Goal: Find specific page/section: Find specific page/section

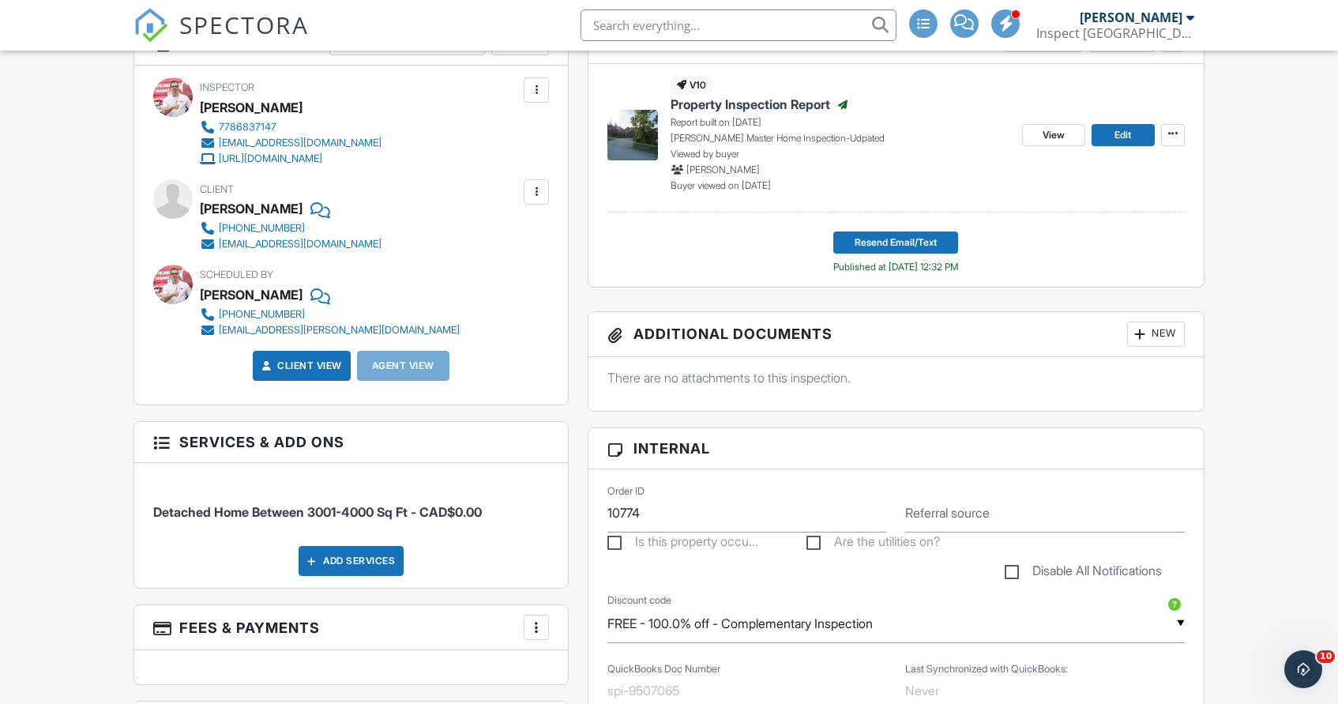
click at [297, 371] on link "Client View" at bounding box center [300, 366] width 84 height 16
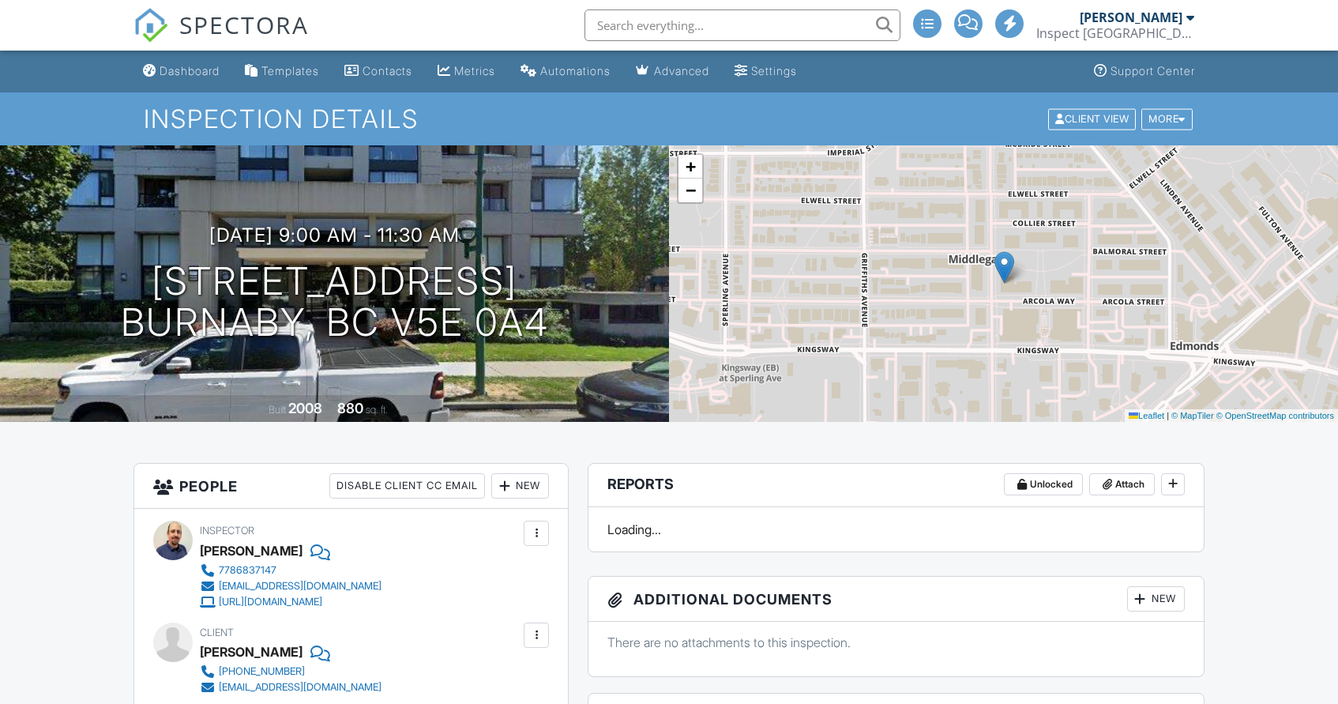
click at [712, 34] on input "text" at bounding box center [743, 25] width 316 height 32
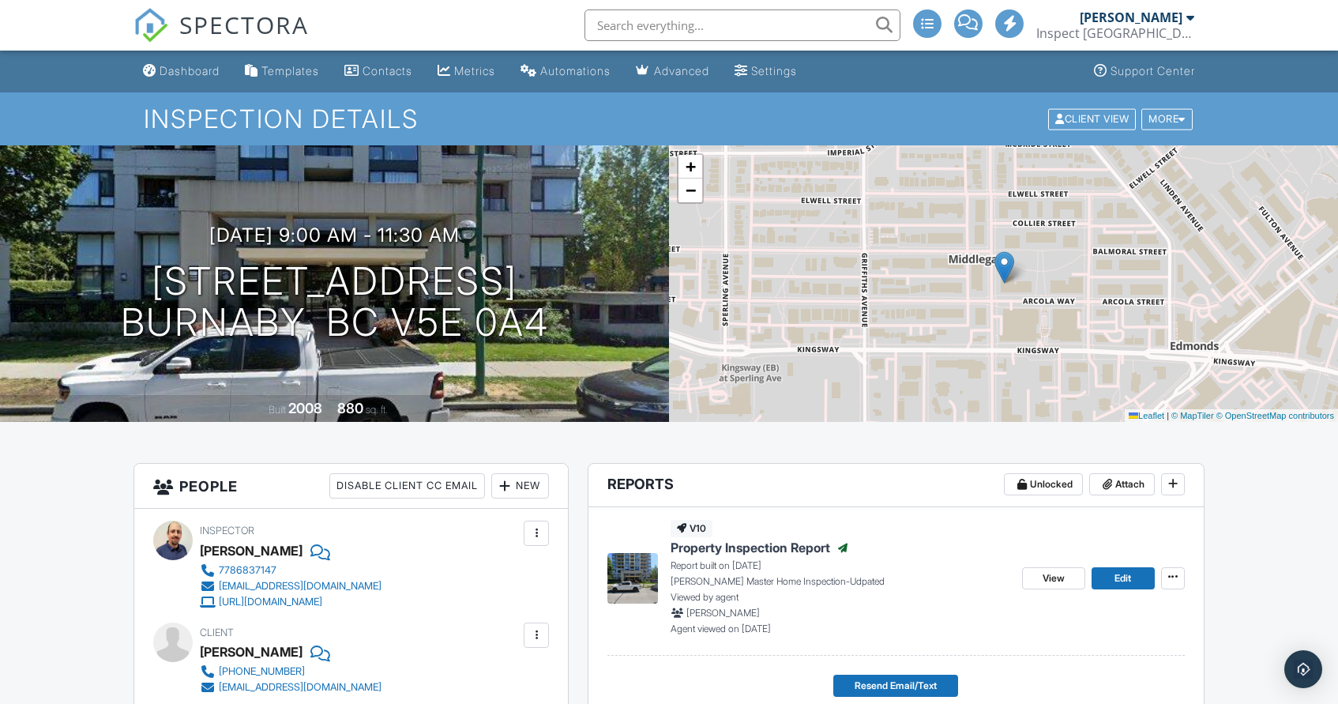
paste input "[PERSON_NAME]"
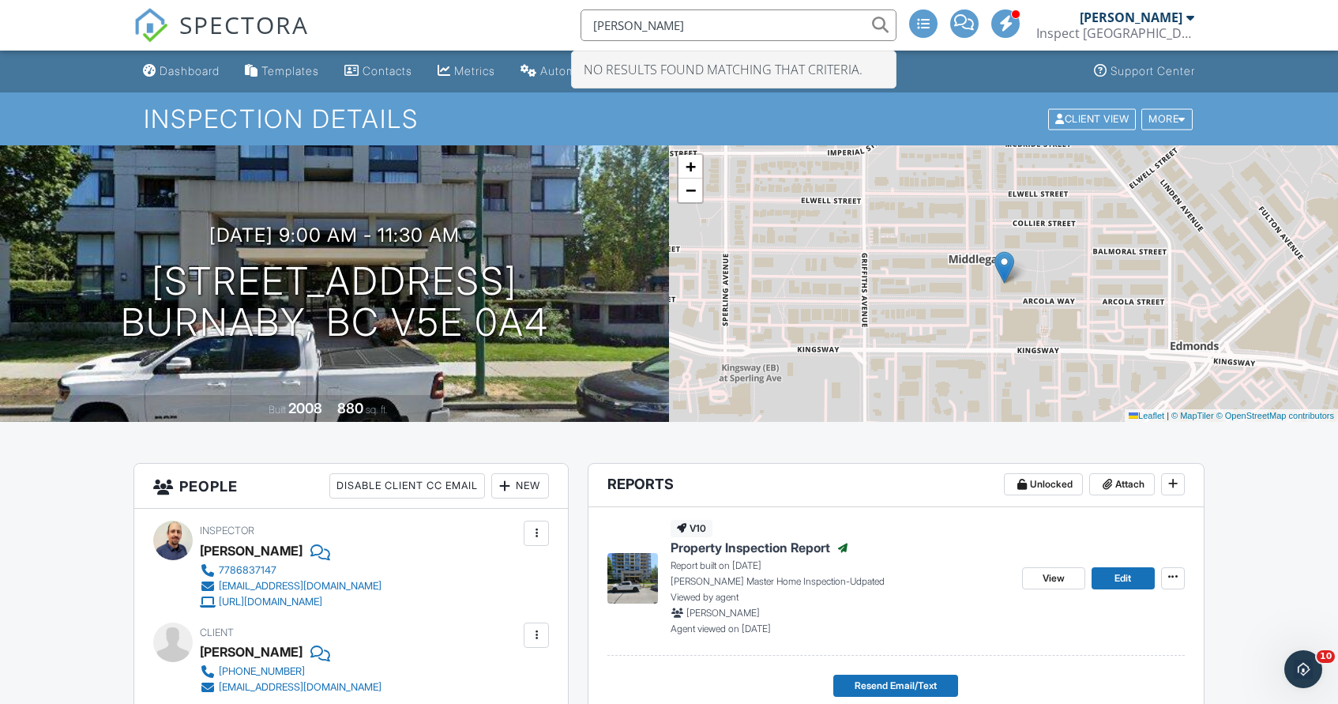
drag, startPoint x: 695, startPoint y: 28, endPoint x: 792, endPoint y: 28, distance: 97.2
click at [783, 28] on input "[PERSON_NAME]" at bounding box center [739, 25] width 316 height 32
click at [762, 32] on input "Aleena" at bounding box center [739, 25] width 316 height 32
drag, startPoint x: 737, startPoint y: 33, endPoint x: 567, endPoint y: 0, distance: 173.9
click at [566, 2] on div "SPECTORA Aleena No results found matching that criteria. [PERSON_NAME] Inspect …" at bounding box center [669, 25] width 1071 height 51
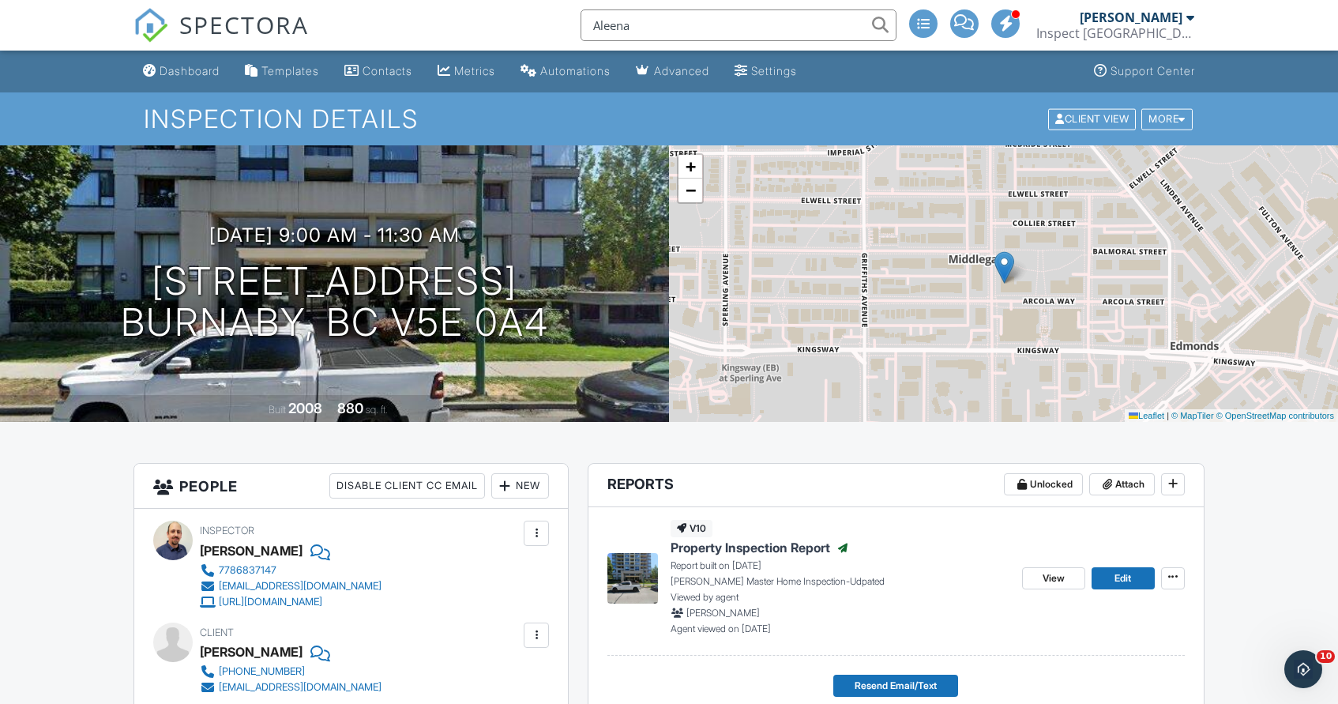
paste input "[STREET_ADDRESS]"
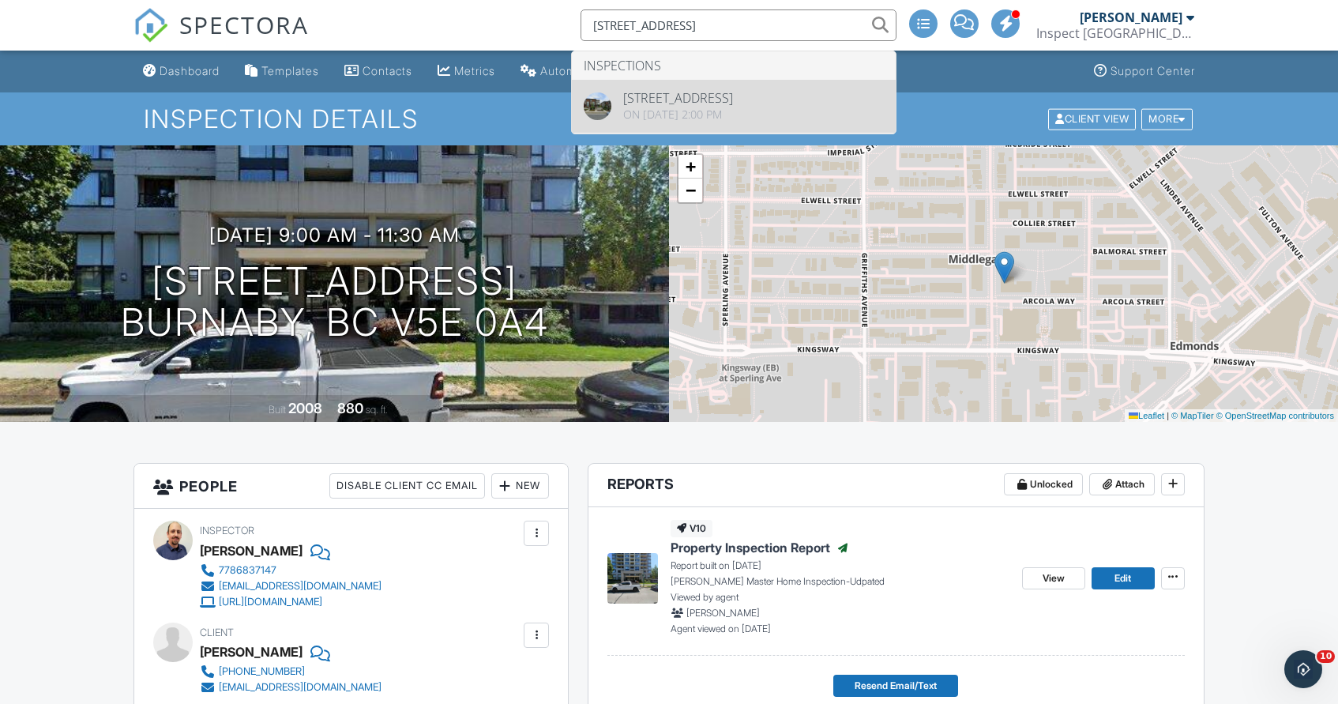
type input "[STREET_ADDRESS]"
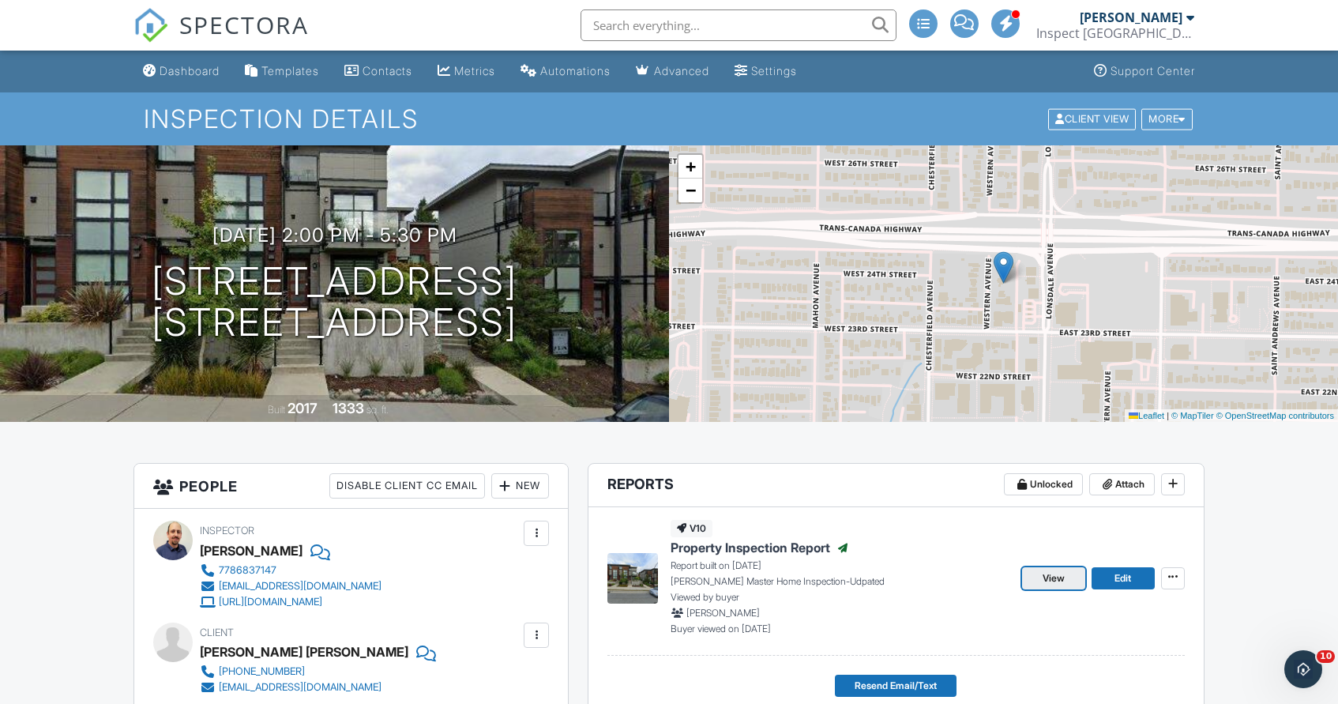
click at [1060, 580] on span "View" at bounding box center [1054, 578] width 22 height 16
